Goal: Information Seeking & Learning: Learn about a topic

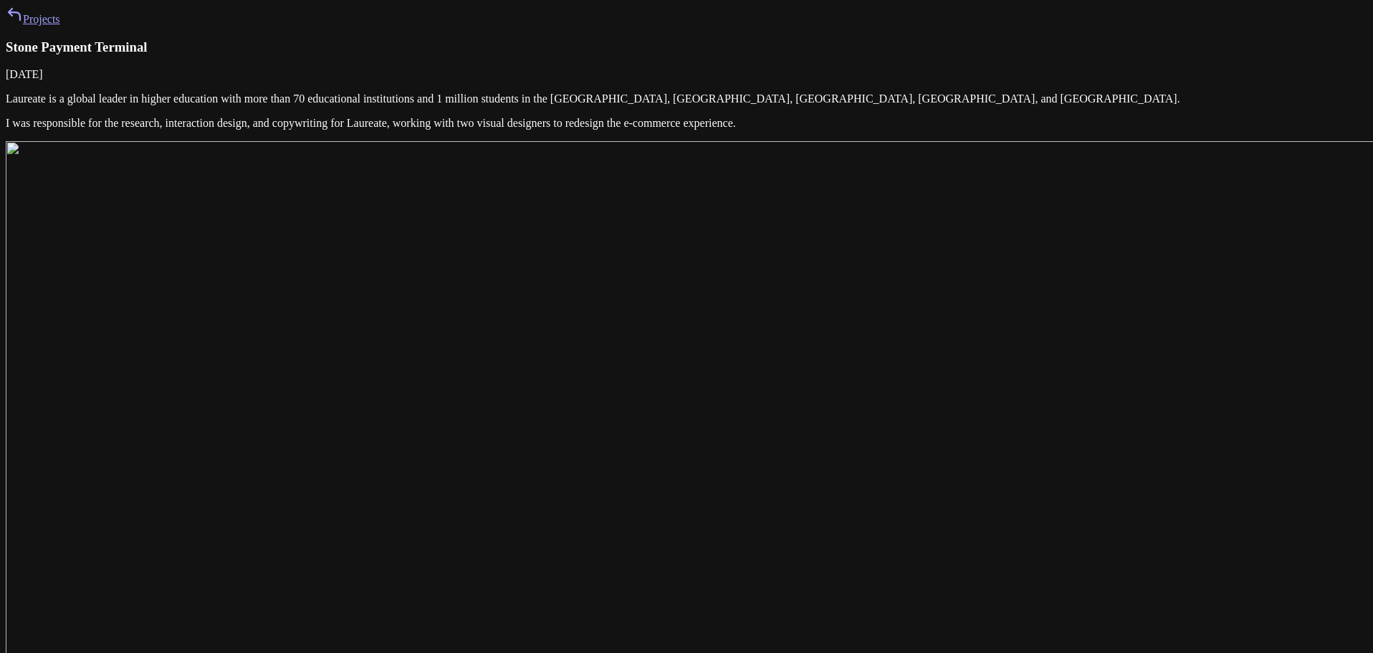
click at [60, 25] on link "Projects" at bounding box center [33, 19] width 54 height 12
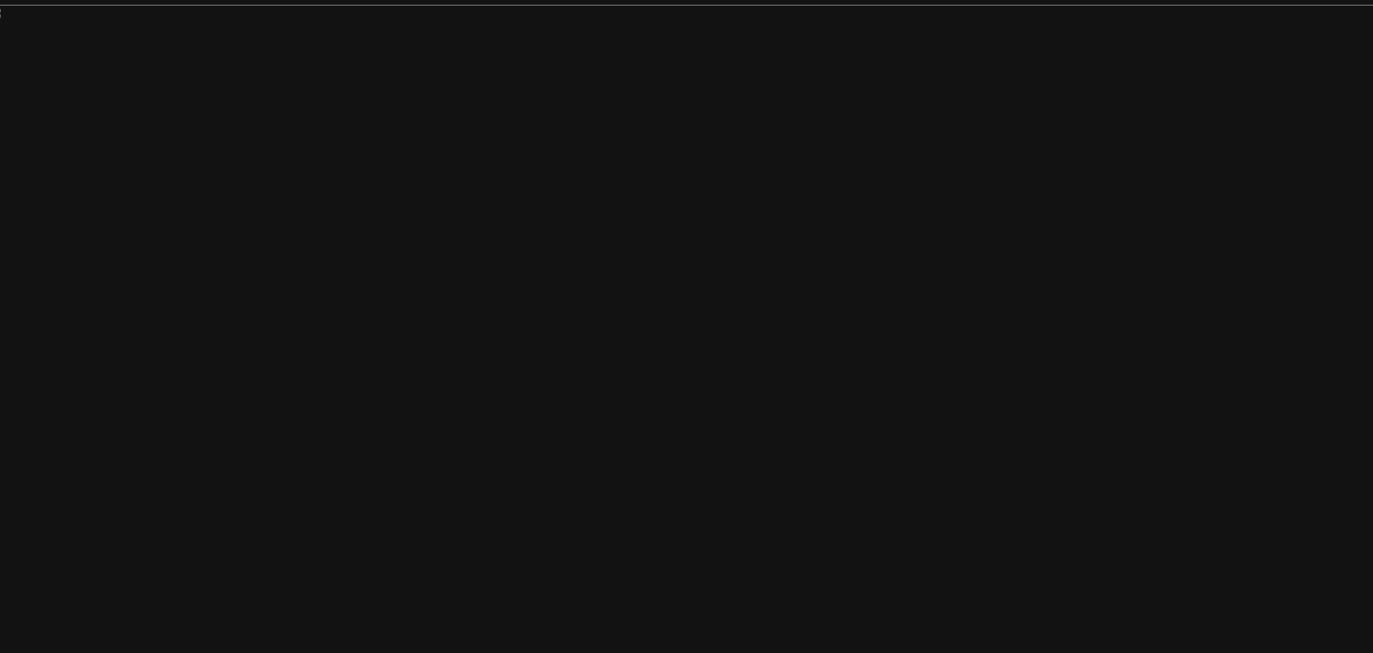
scroll to position [803, 0]
click at [489, 416] on img at bounding box center [723, 510] width 1489 height 1067
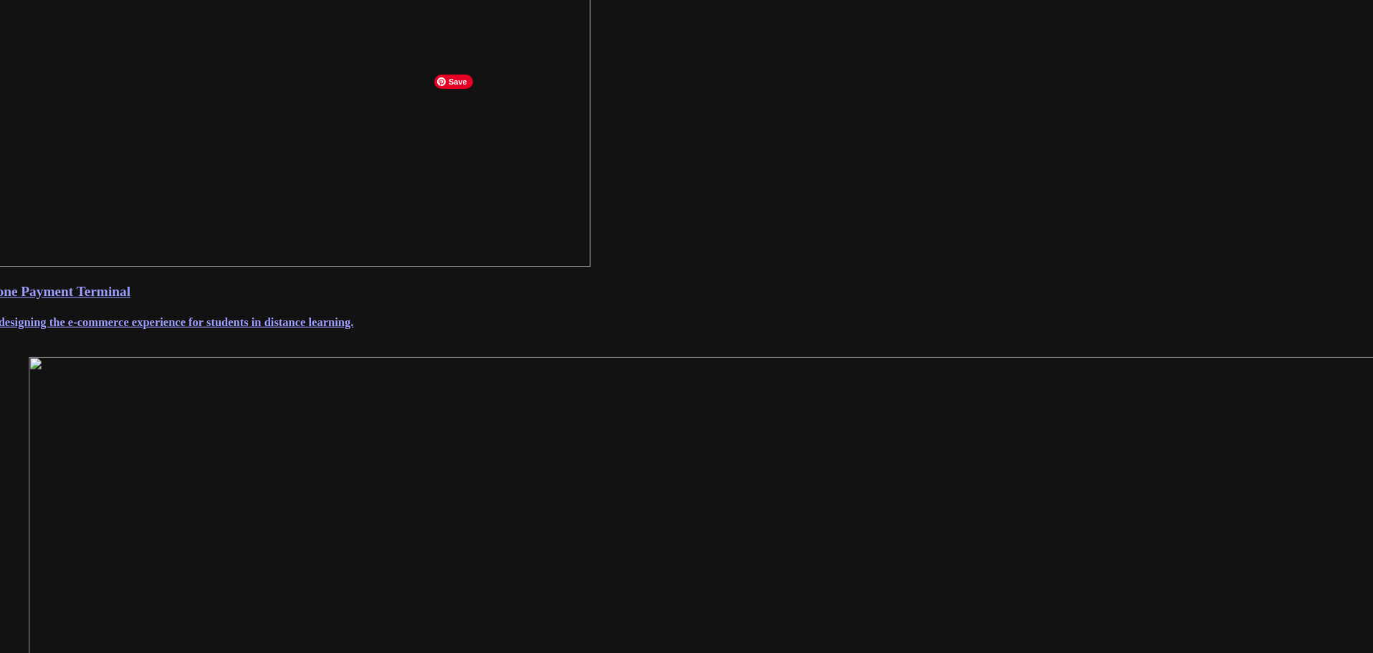
scroll to position [444, 0]
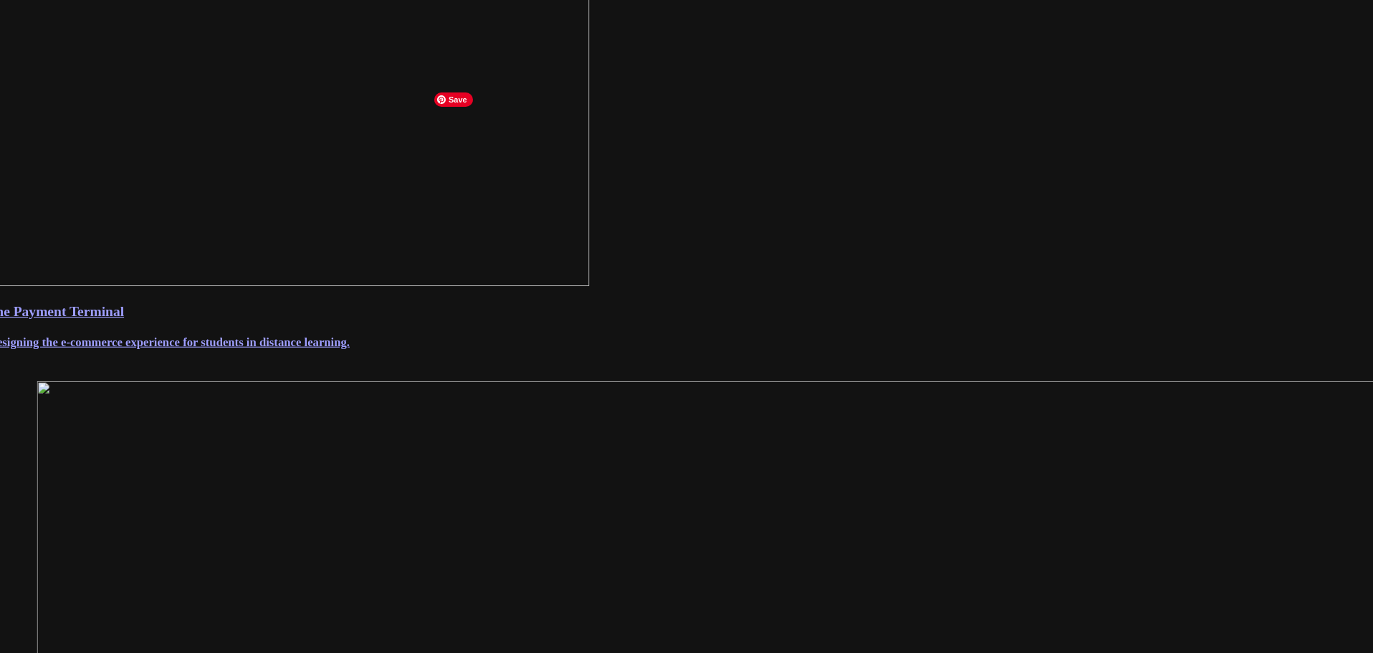
click at [538, 286] on img at bounding box center [282, 129] width 613 height 314
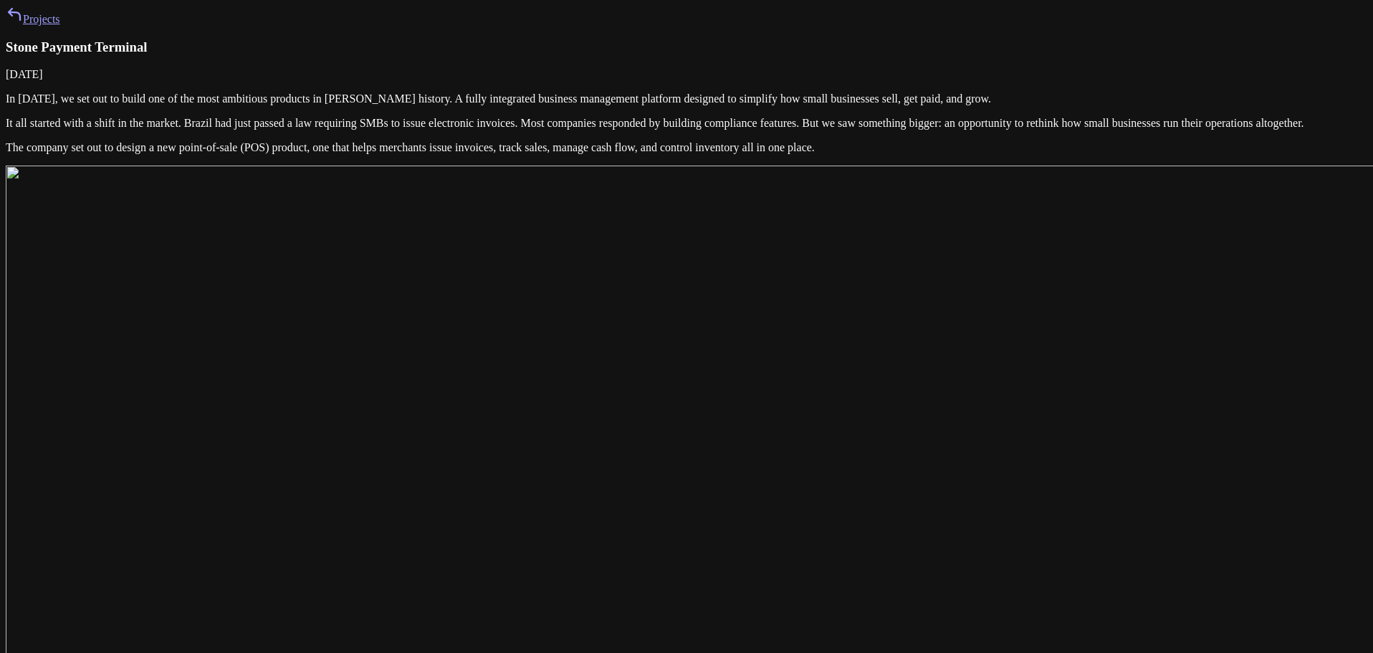
click at [664, 130] on p "It all started with a shift in the market. Brazil had just passed a law requiri…" at bounding box center [687, 123] width 1362 height 13
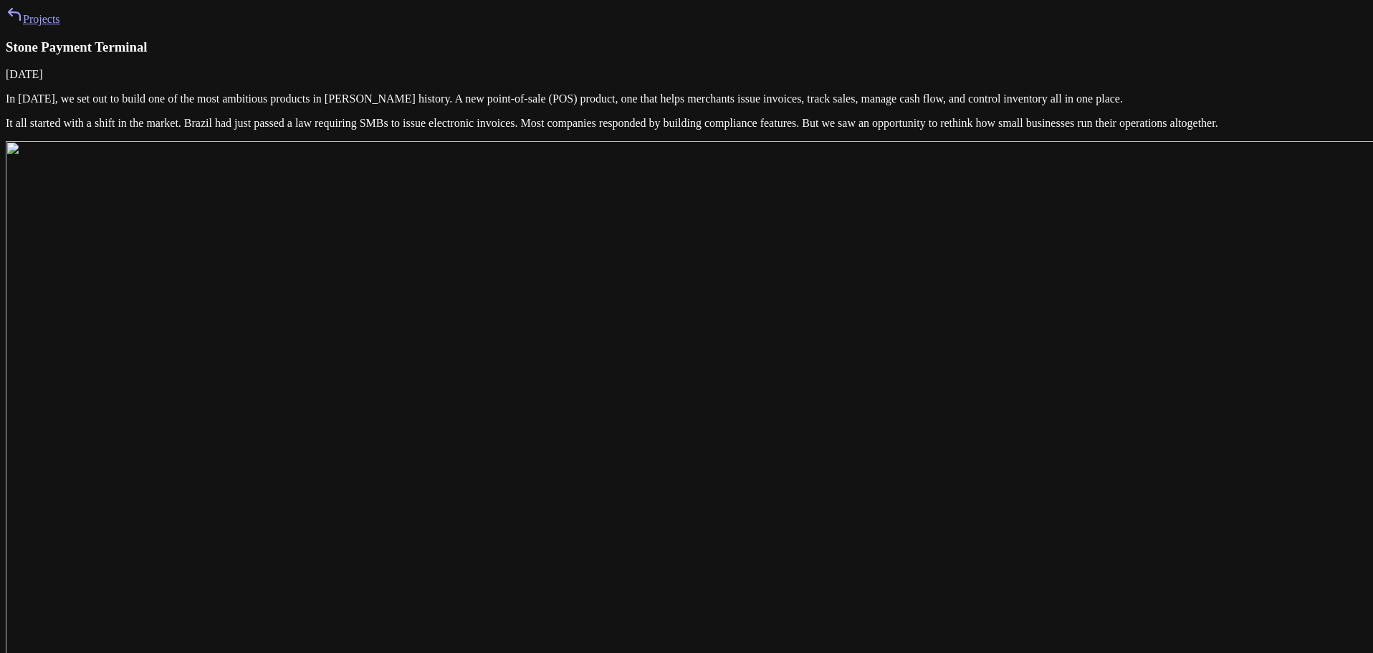
click at [60, 25] on link "Projects" at bounding box center [33, 19] width 54 height 12
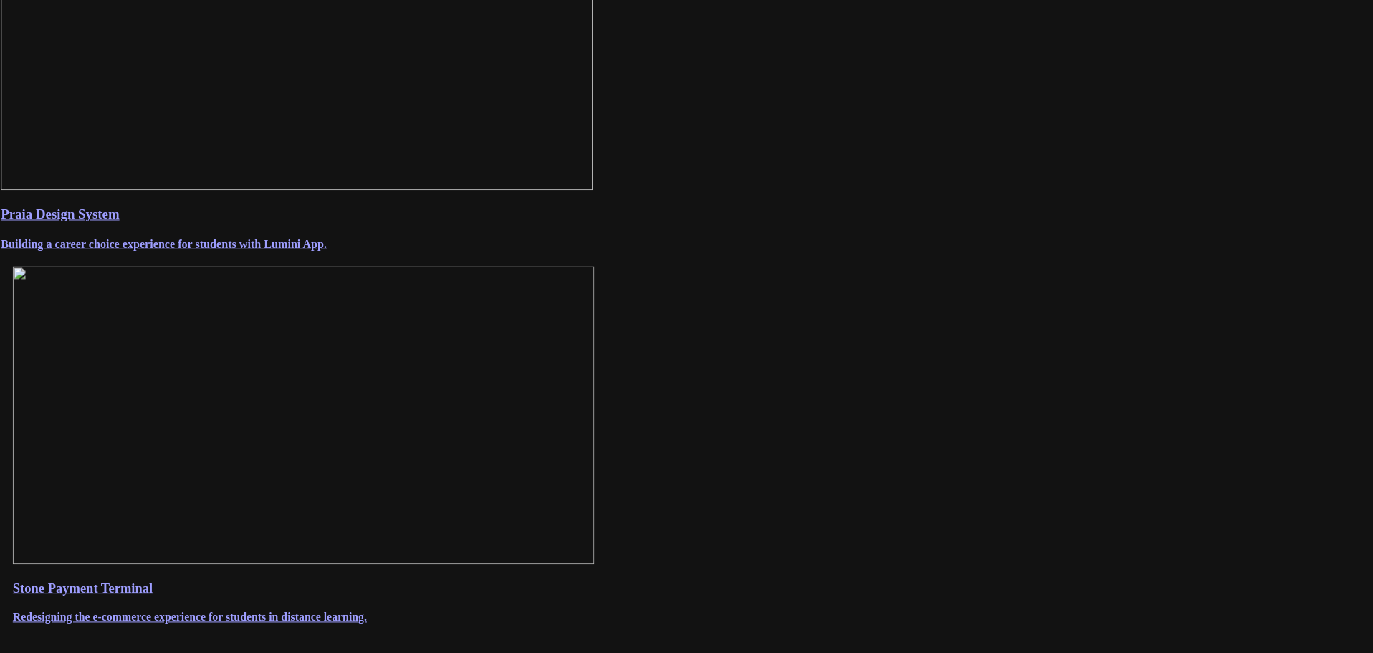
scroll to position [158, 0]
click at [464, 253] on div "Praia Design System Building a career choice experience for students with Lumin…" at bounding box center [686, 71] width 1371 height 364
click at [462, 224] on h3 "Praia Design System" at bounding box center [686, 217] width 1371 height 16
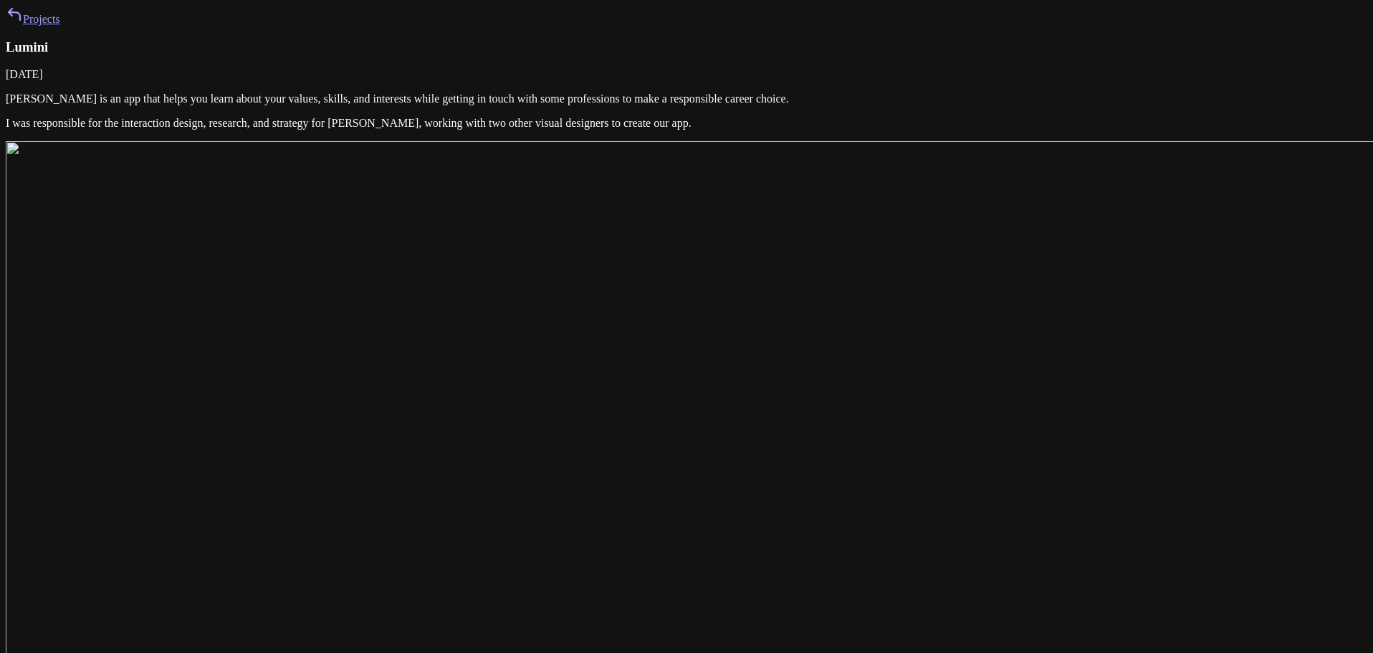
click at [60, 25] on link "Projects" at bounding box center [33, 19] width 54 height 12
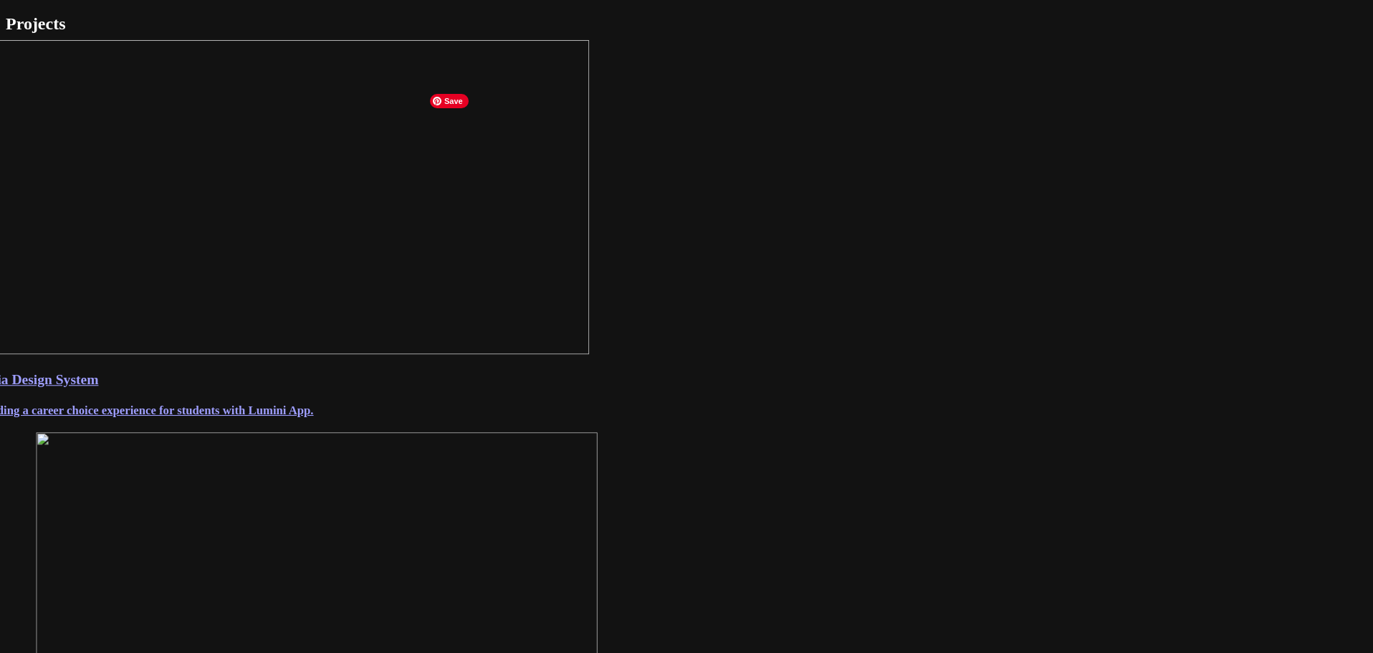
click at [589, 280] on img at bounding box center [283, 197] width 614 height 315
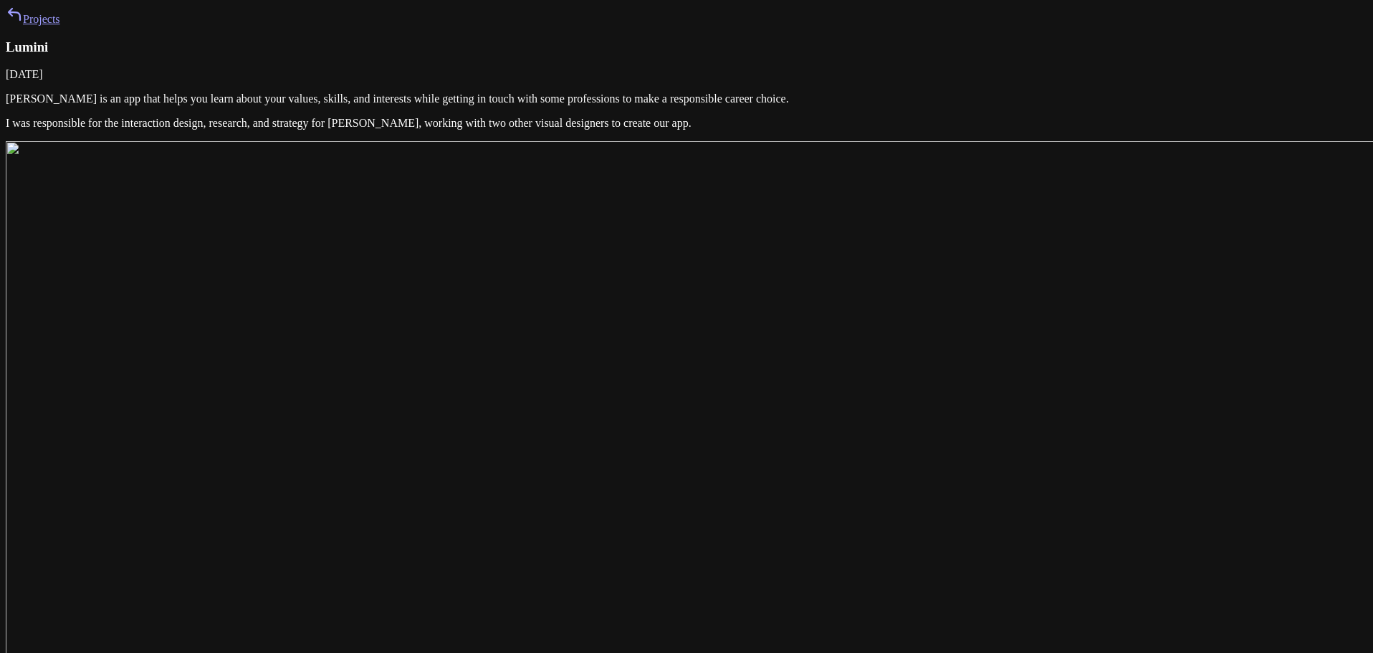
click at [60, 25] on link "Projects" at bounding box center [33, 19] width 54 height 12
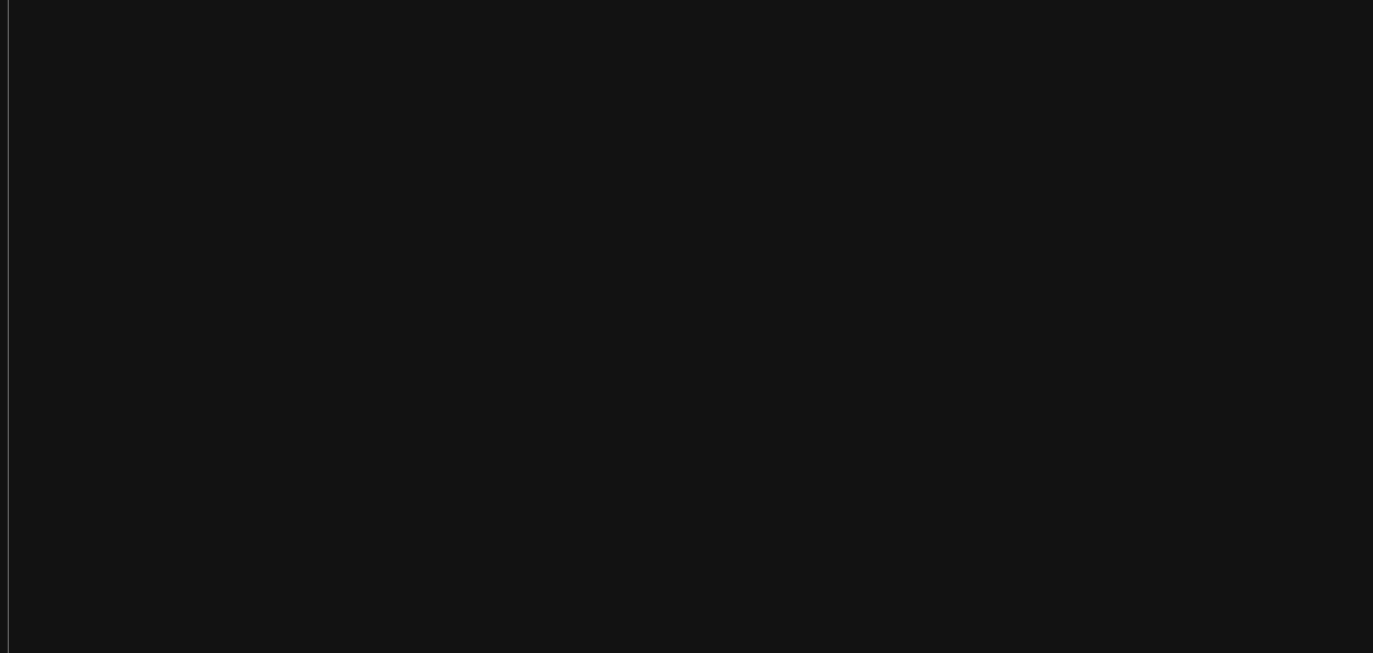
scroll to position [803, 0]
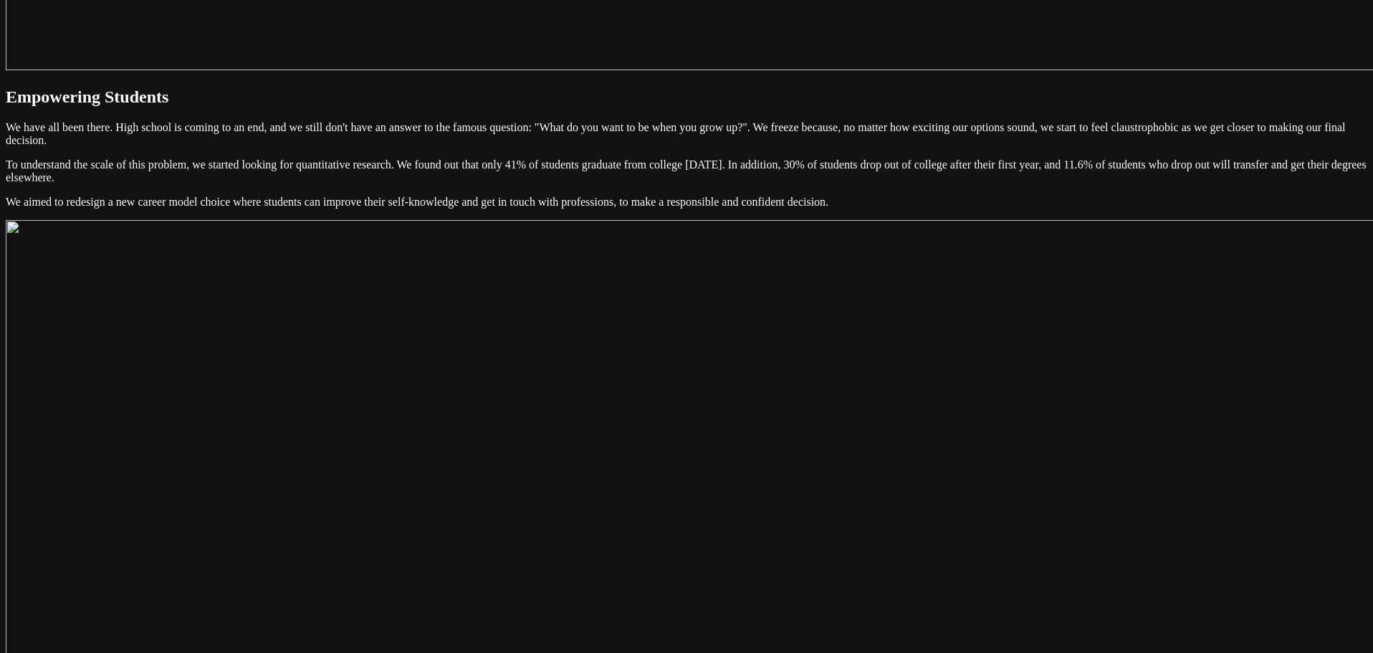
scroll to position [1218, 0]
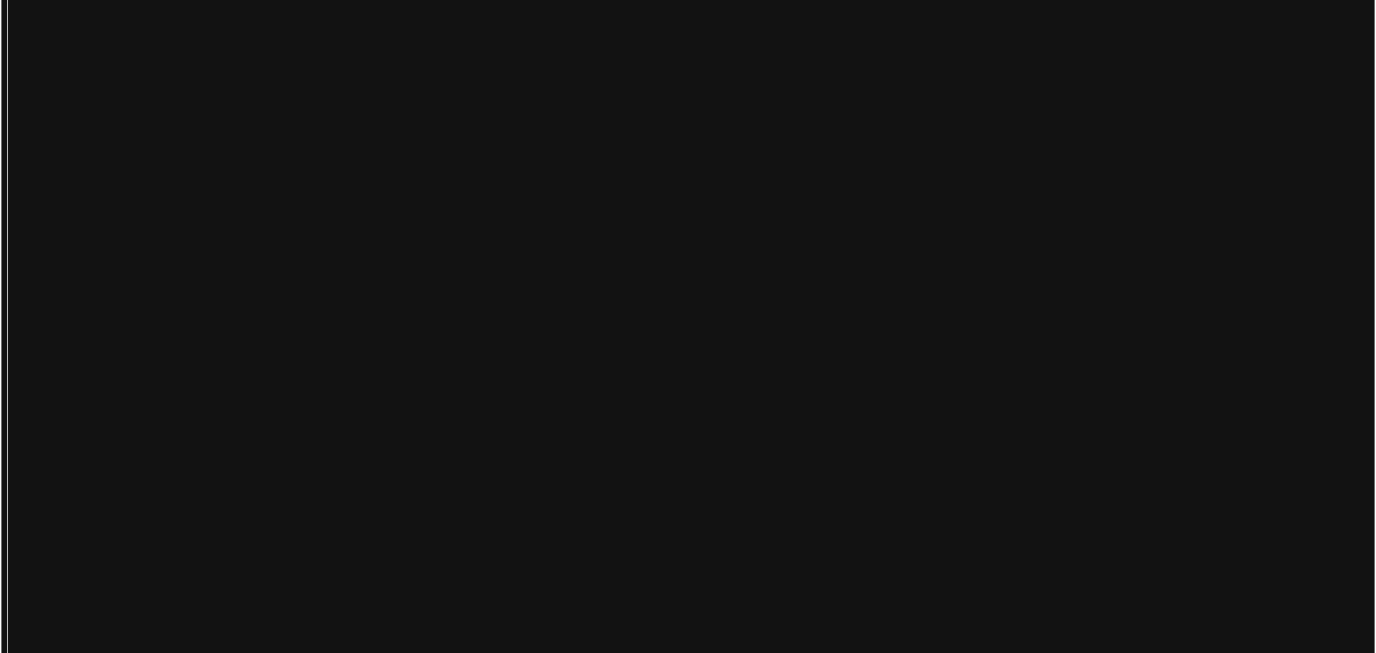
scroll to position [2652, 0]
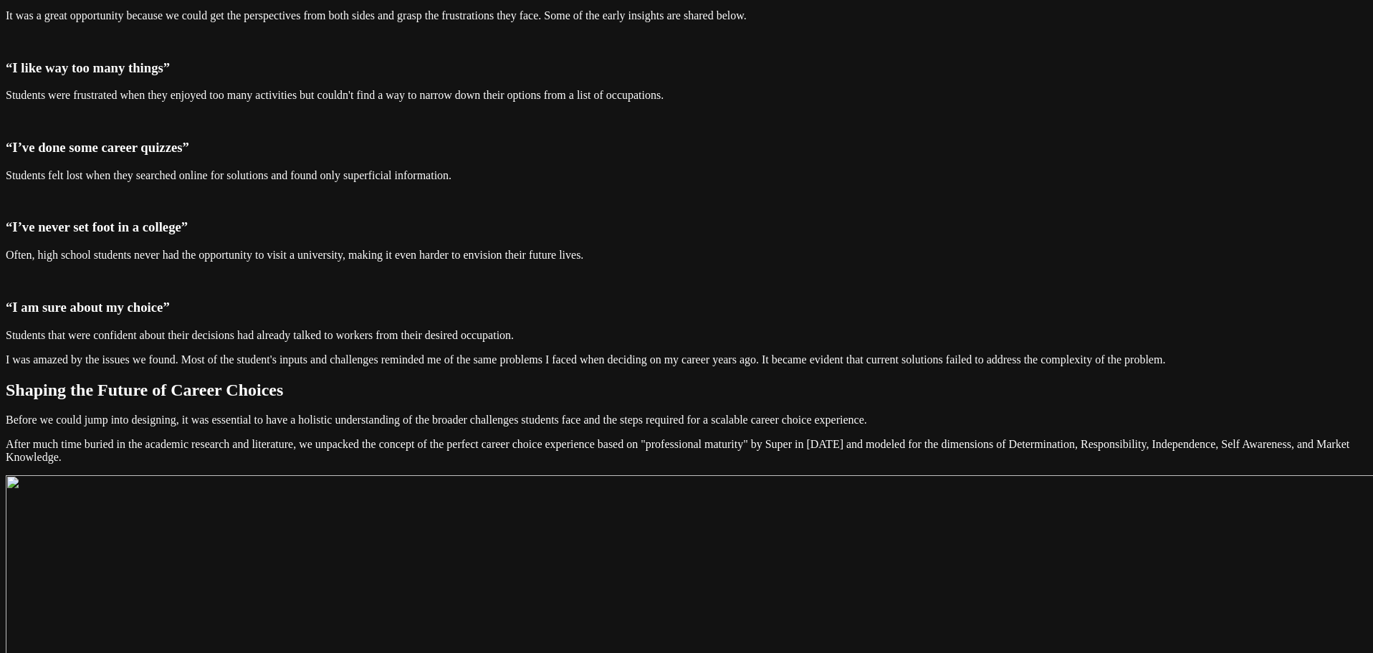
scroll to position [3514, 0]
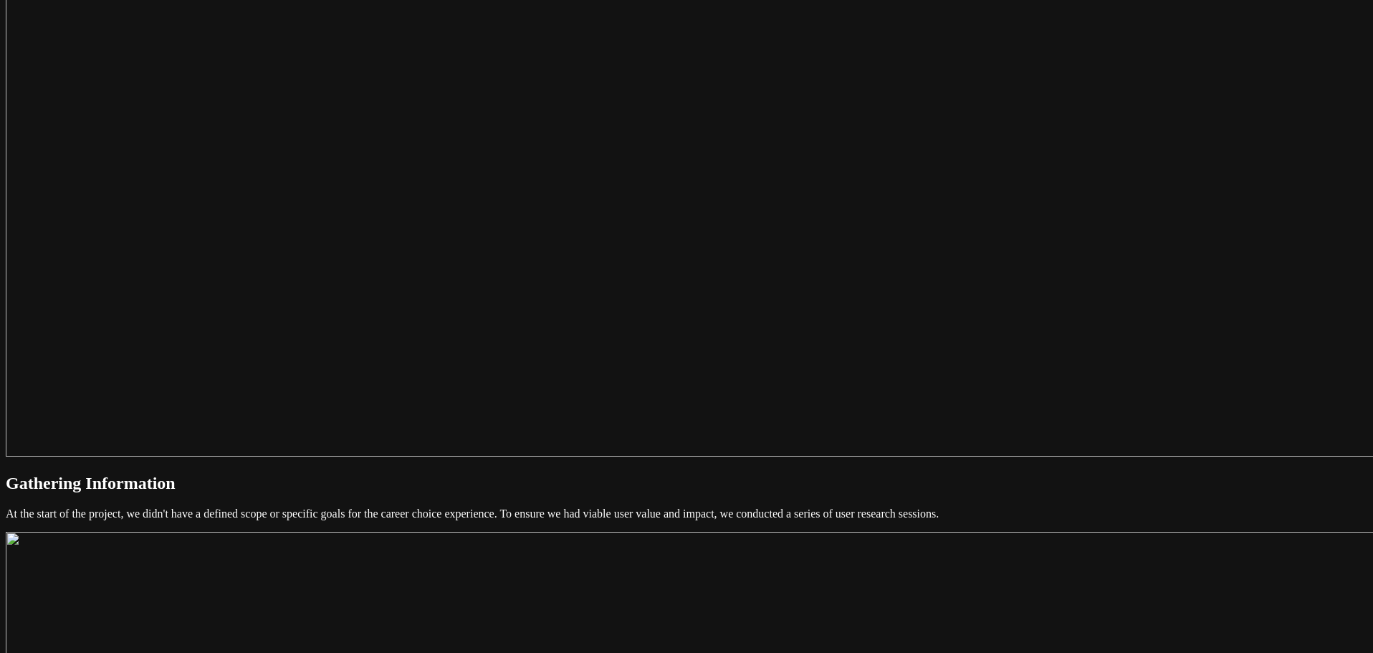
scroll to position [1651, 0]
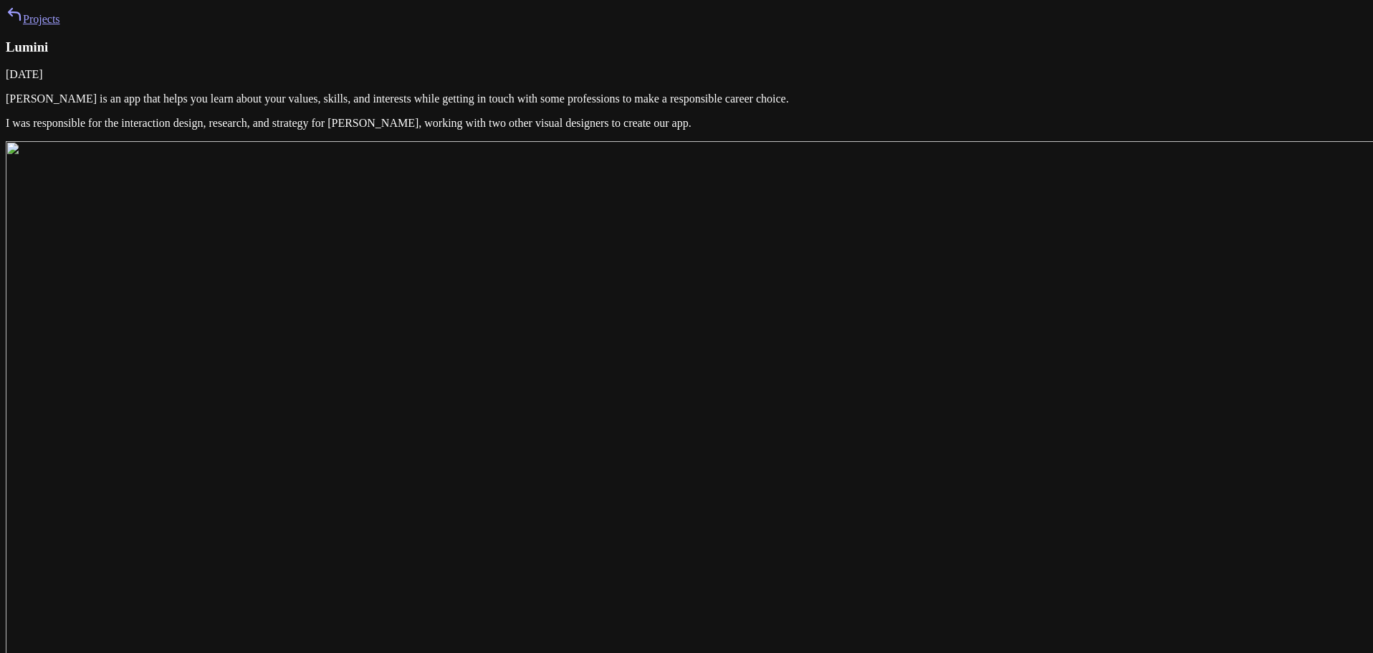
click at [60, 25] on link "Projects" at bounding box center [33, 19] width 54 height 12
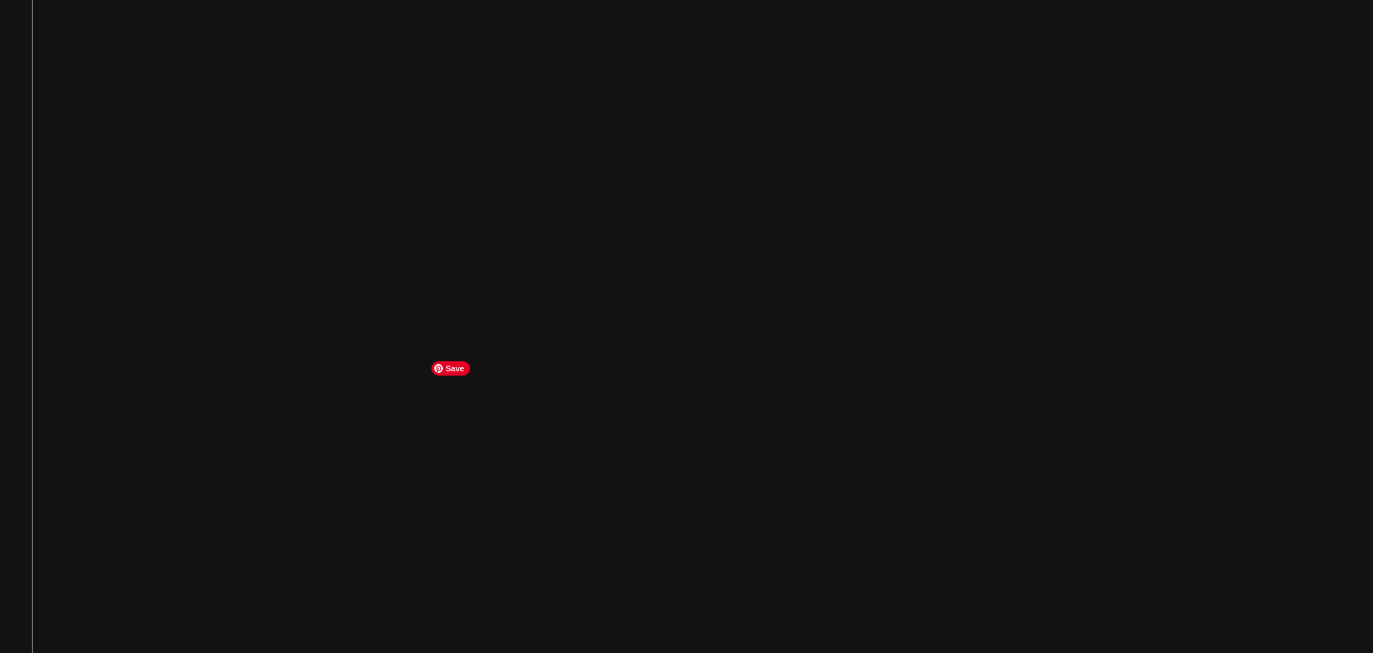
scroll to position [588, 0]
click at [60, 25] on link "Projects" at bounding box center [33, 19] width 54 height 12
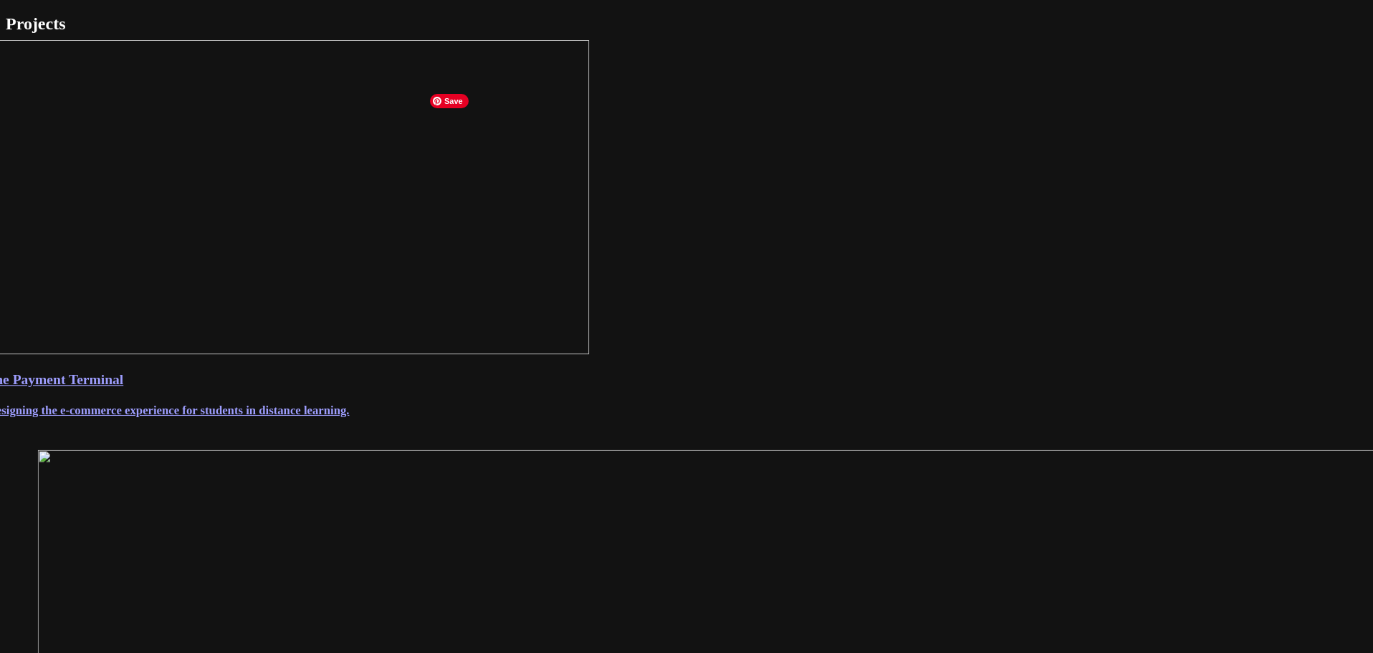
click at [520, 388] on h3 "Stone Payment Terminal" at bounding box center [687, 379] width 1422 height 16
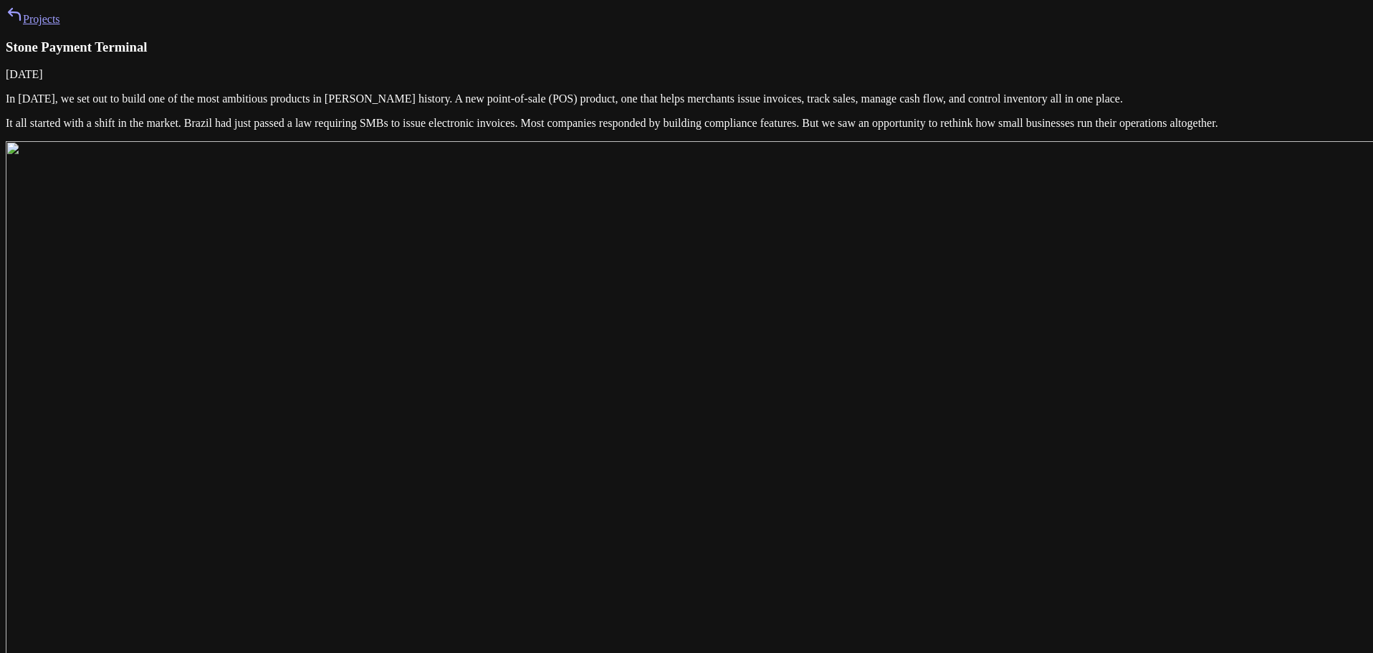
click at [60, 25] on link "Projects" at bounding box center [33, 19] width 54 height 12
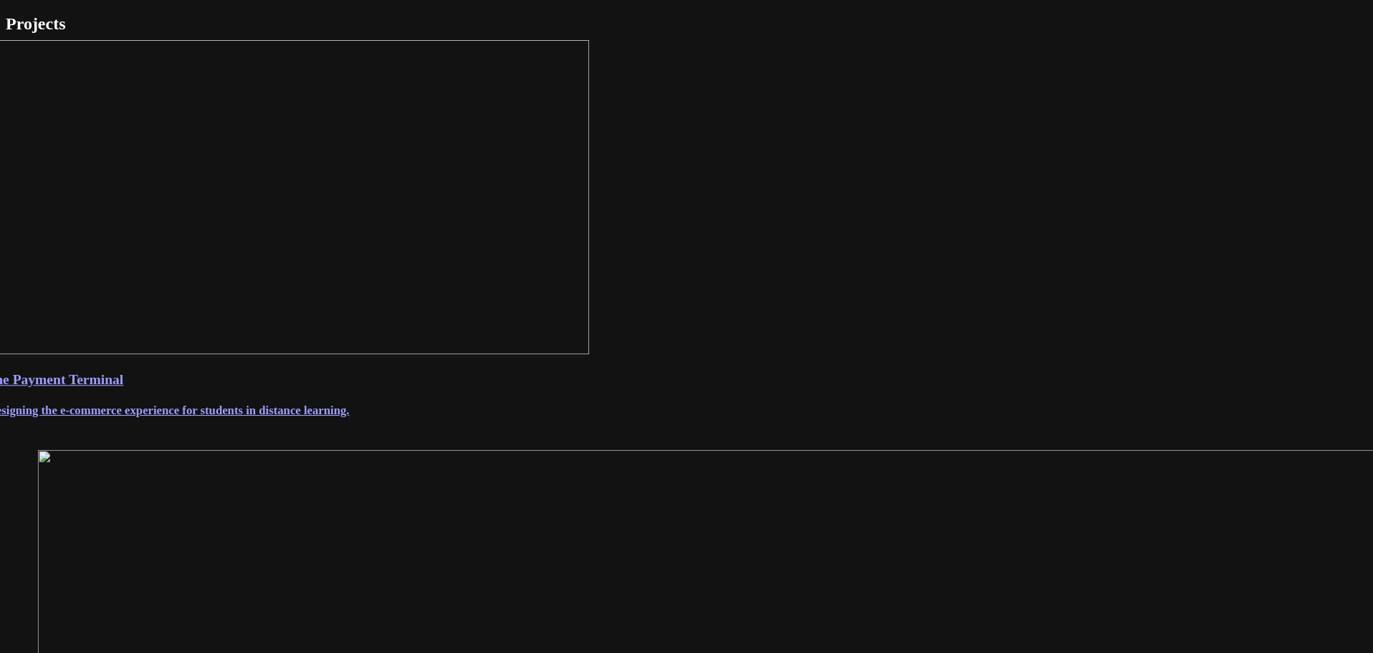
click at [493, 388] on h3 "Stone Payment Terminal" at bounding box center [687, 379] width 1422 height 16
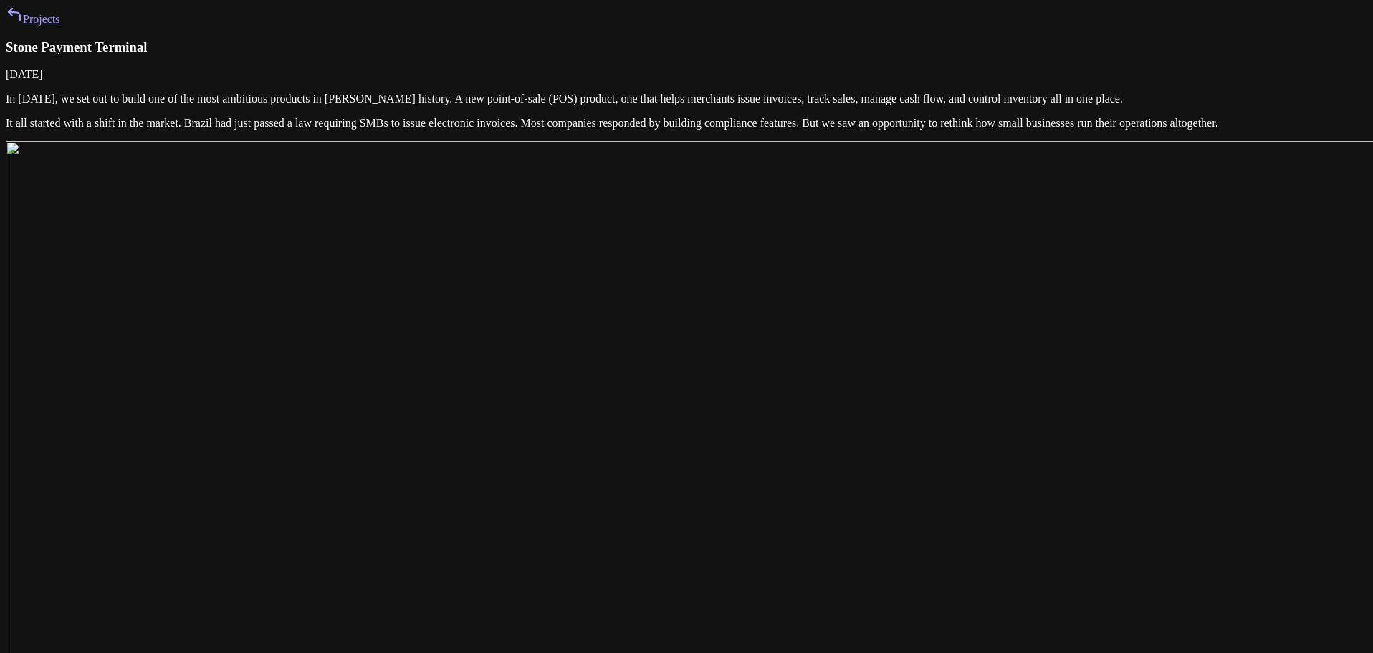
click at [23, 23] on icon at bounding box center [14, 14] width 17 height 17
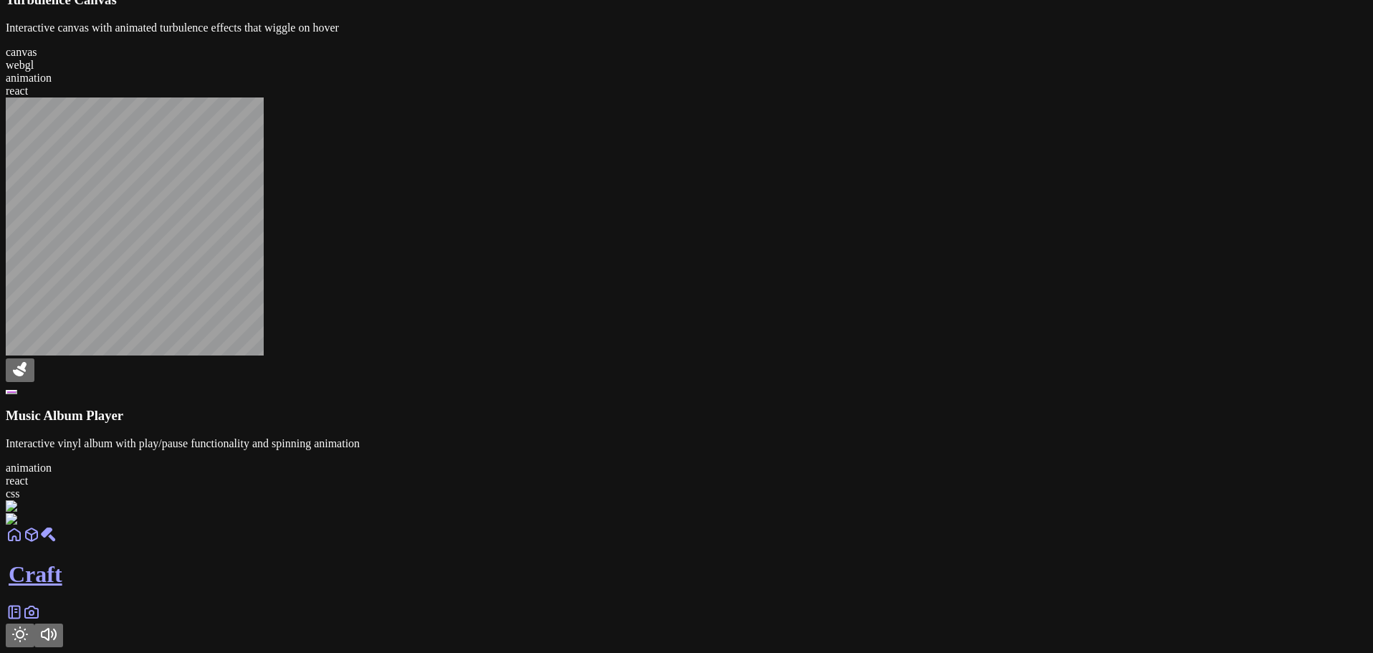
scroll to position [2157, 0]
click at [23, 612] on link at bounding box center [14, 617] width 17 height 12
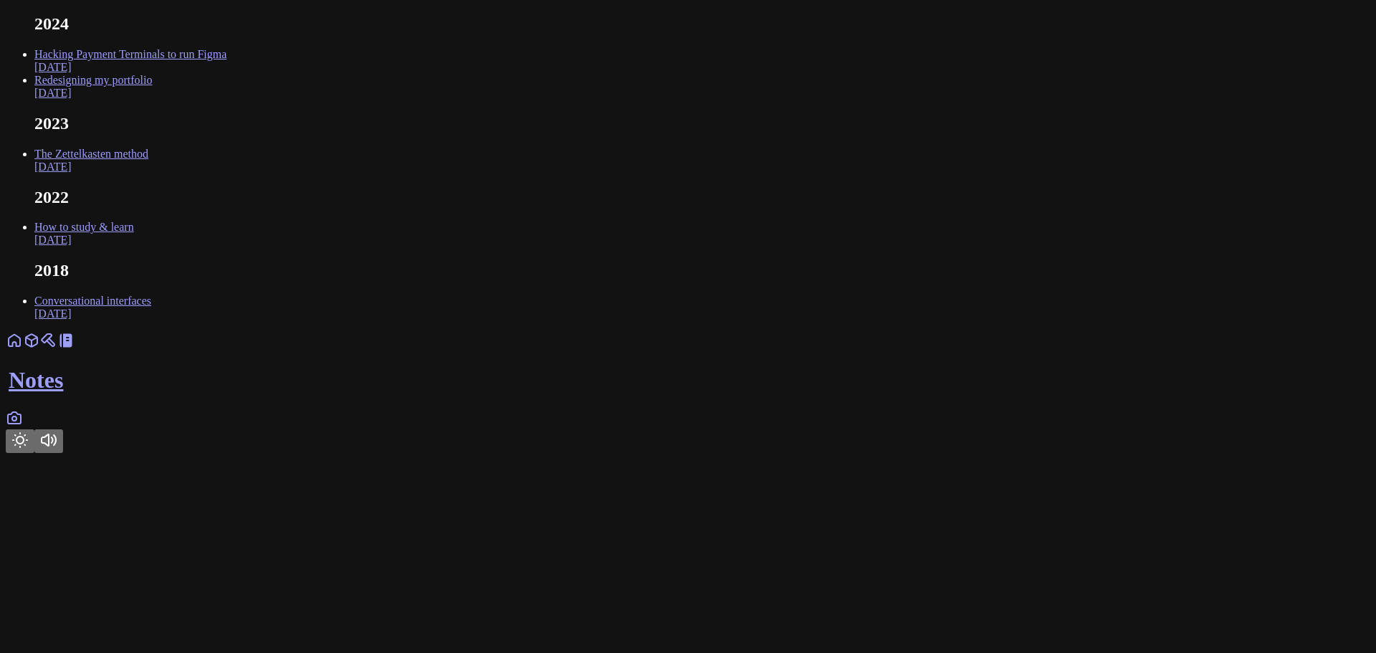
click at [23, 429] on link at bounding box center [14, 422] width 17 height 12
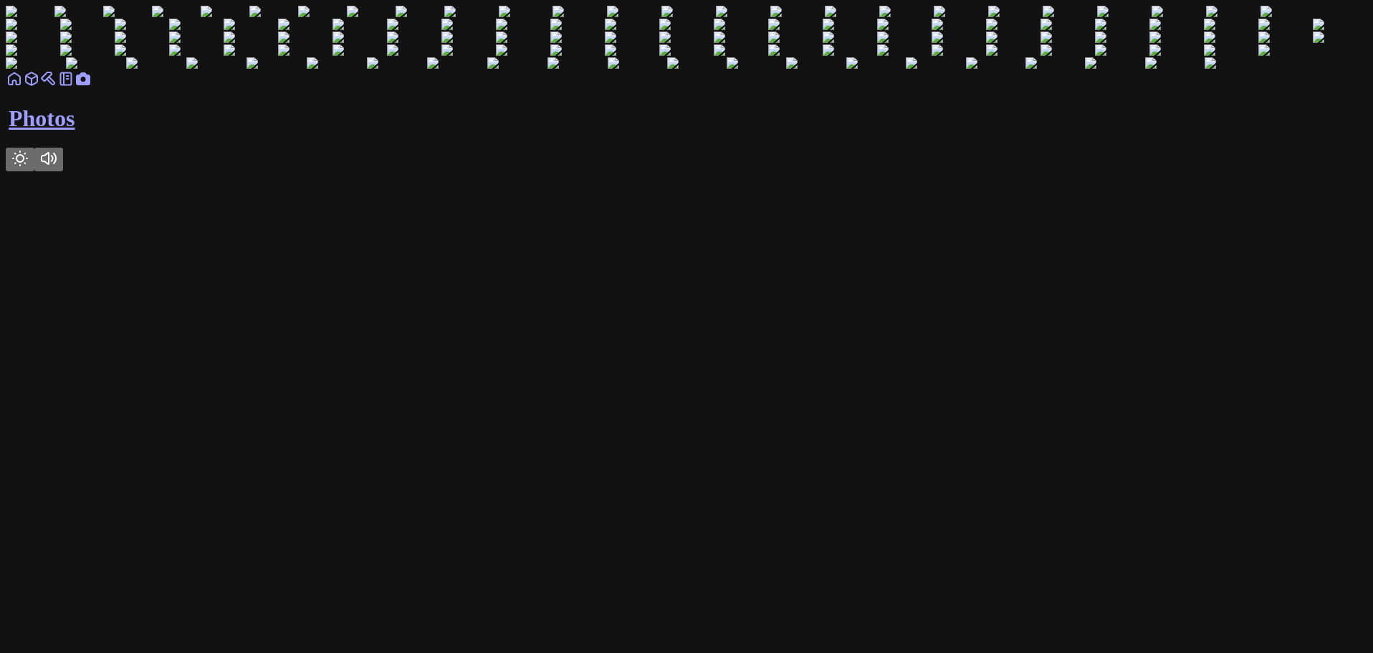
click at [40, 90] on link at bounding box center [31, 83] width 17 height 12
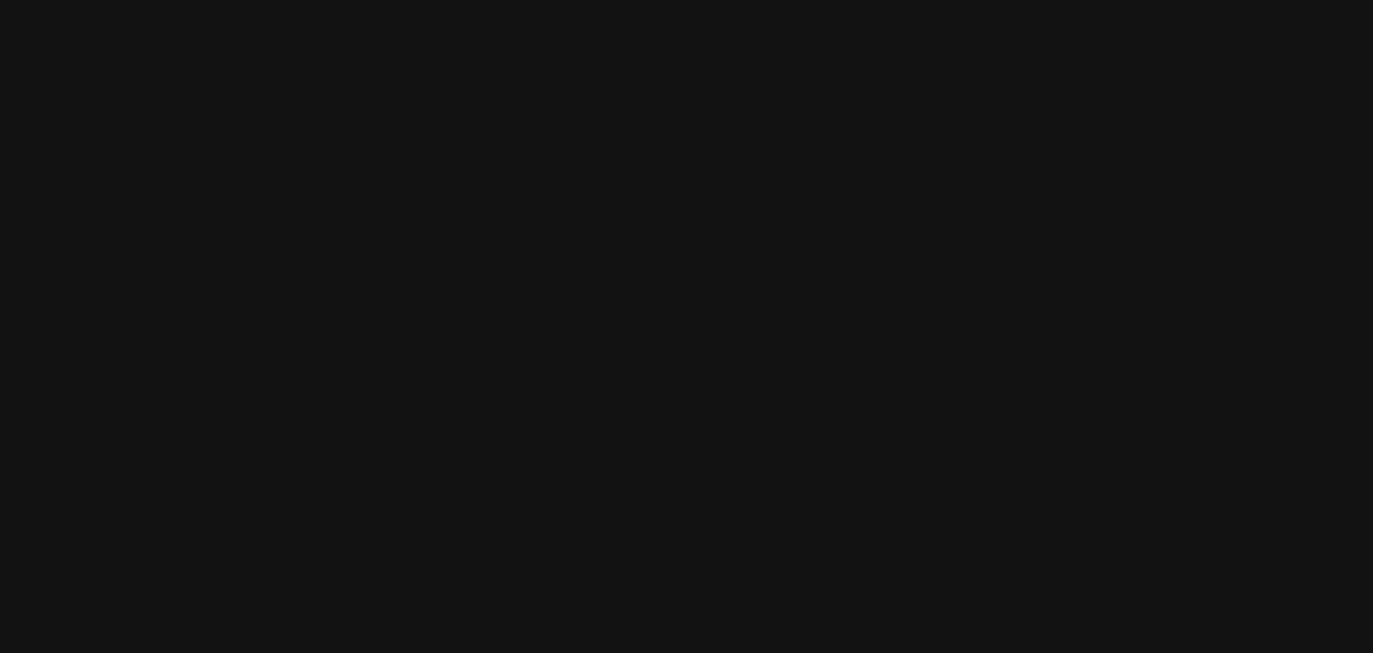
scroll to position [803, 0]
click at [827, 241] on img at bounding box center [722, 439] width 1433 height 1027
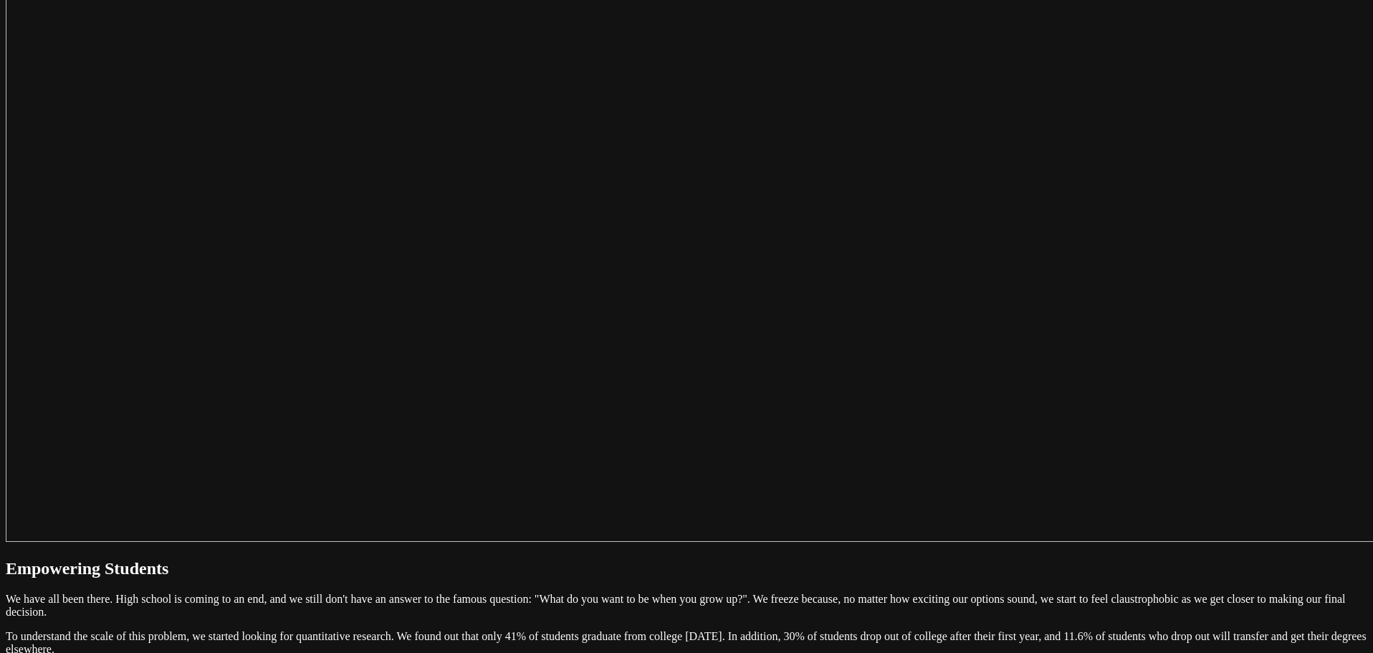
scroll to position [645, 0]
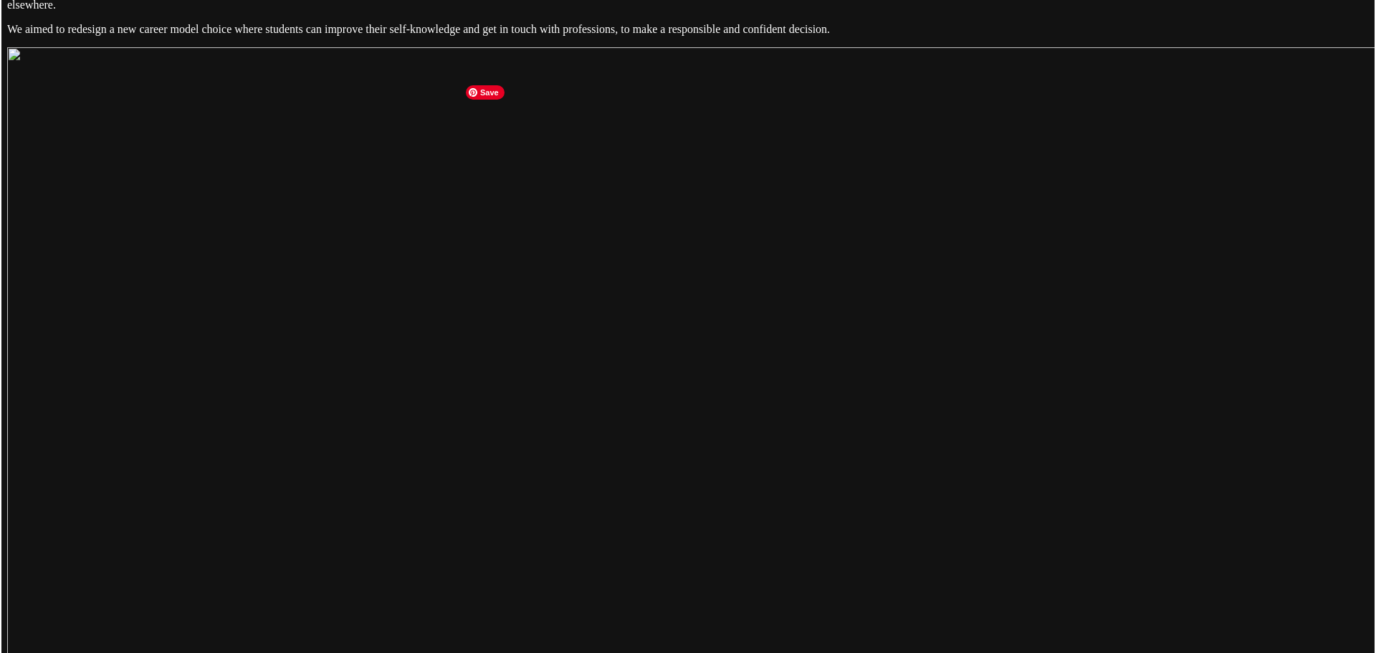
scroll to position [1362, 0]
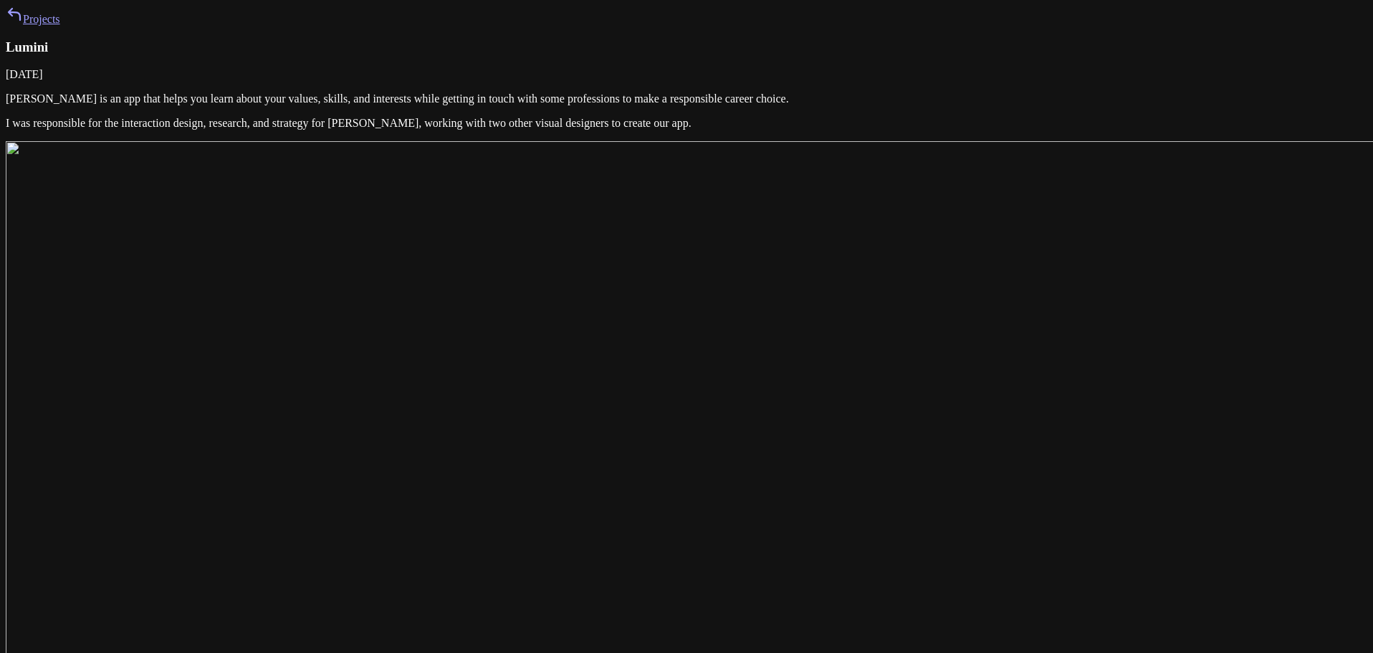
click at [60, 25] on link "Projects" at bounding box center [33, 19] width 54 height 12
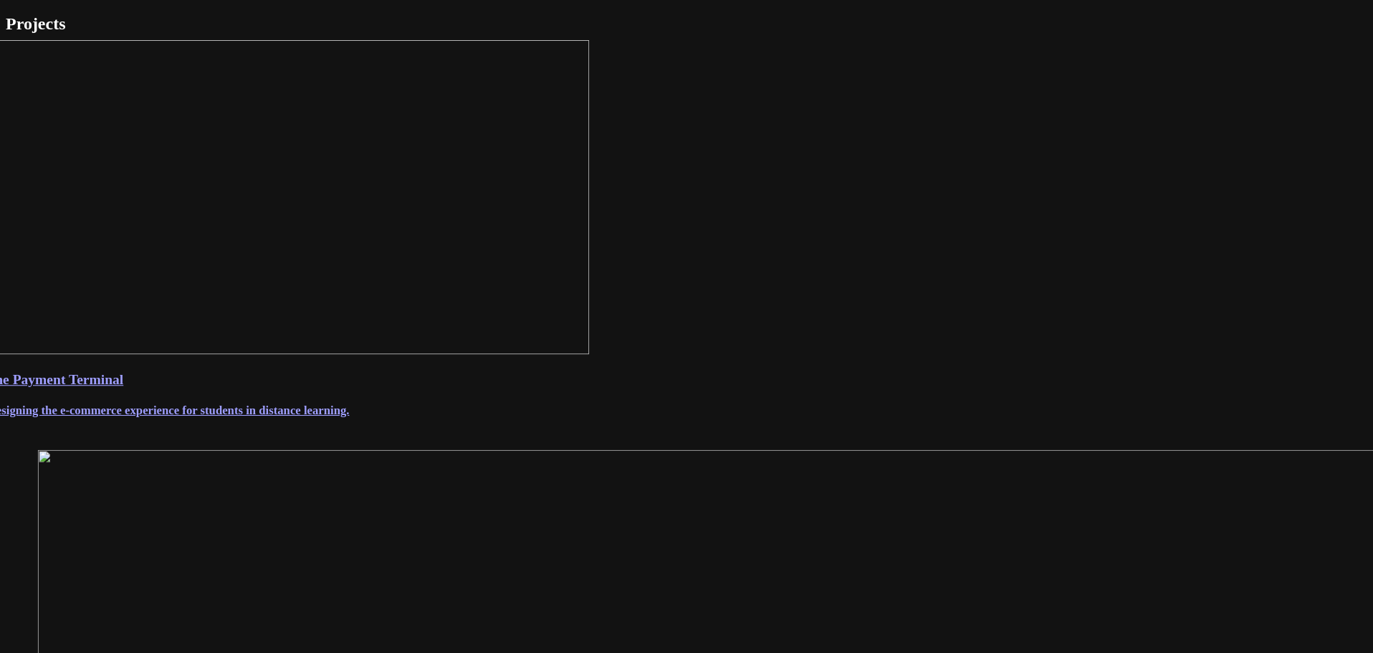
click at [518, 388] on h3 "Stone Payment Terminal" at bounding box center [687, 379] width 1422 height 16
